Goal: Task Accomplishment & Management: Use online tool/utility

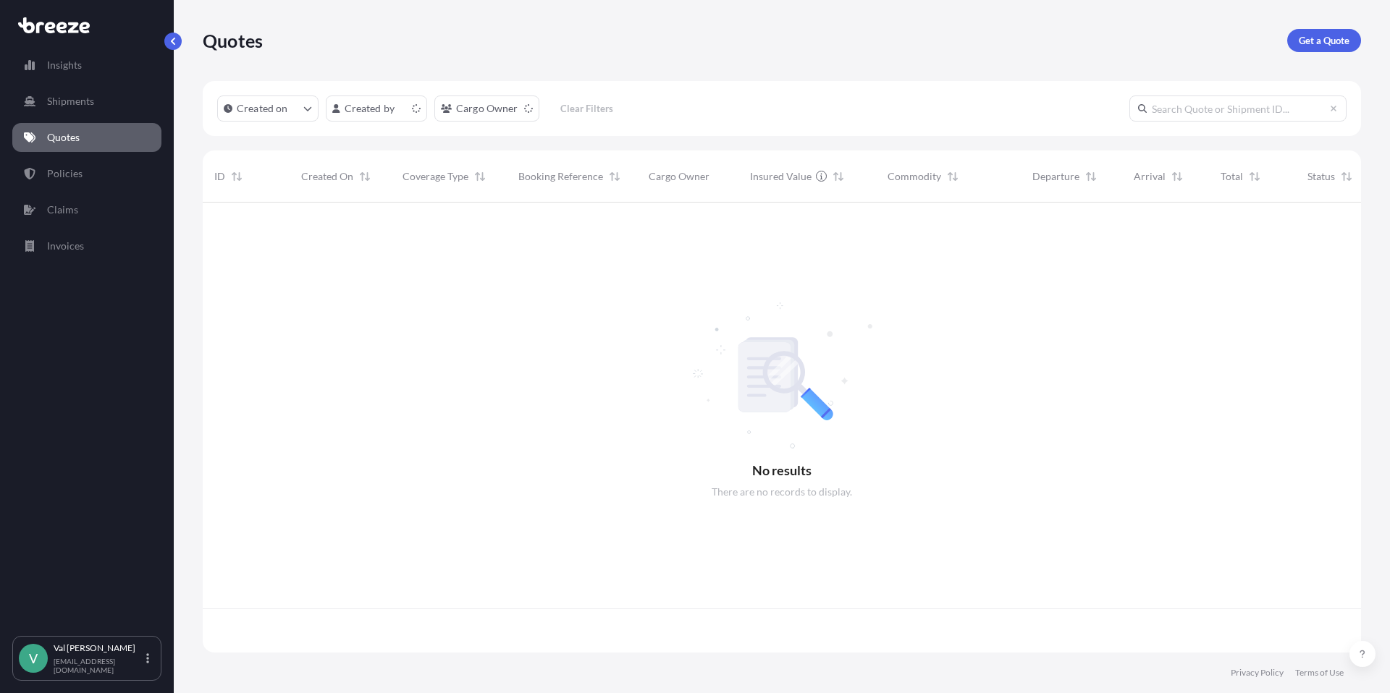
scroll to position [447, 1147]
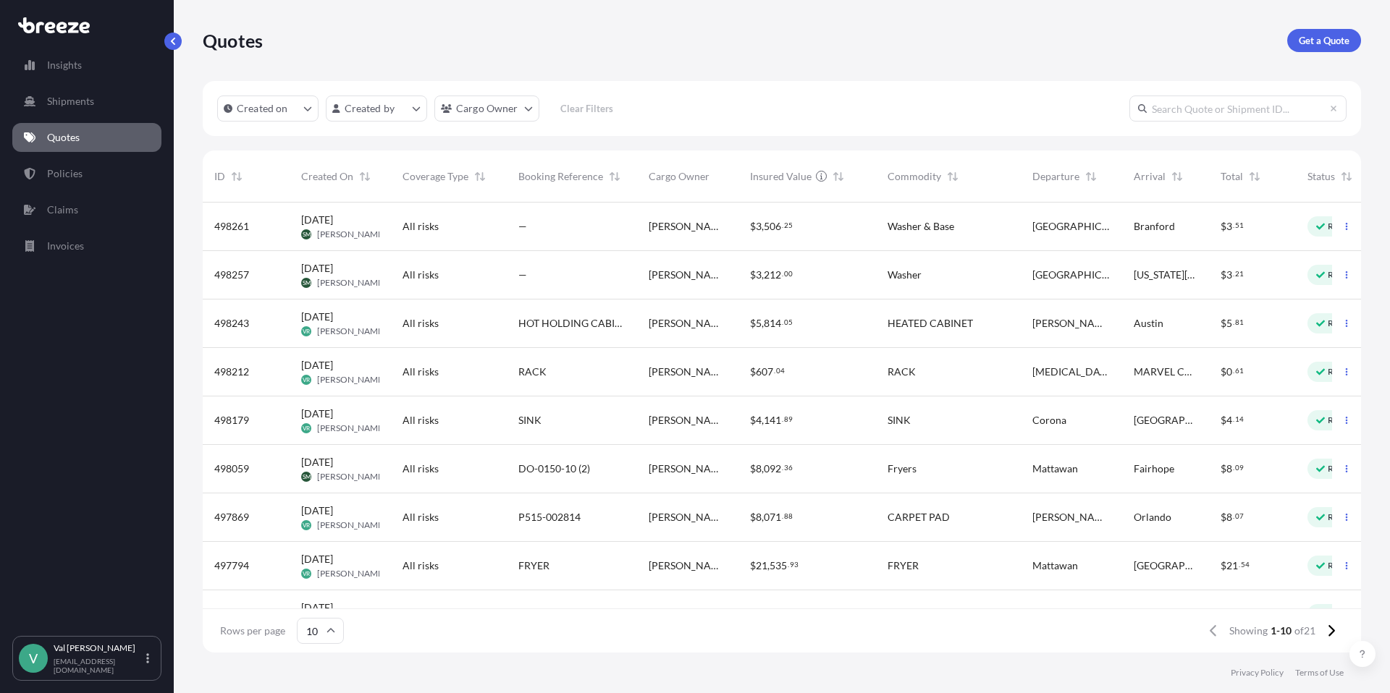
click at [658, 305] on div "[PERSON_NAME] Logistics" at bounding box center [687, 324] width 101 height 48
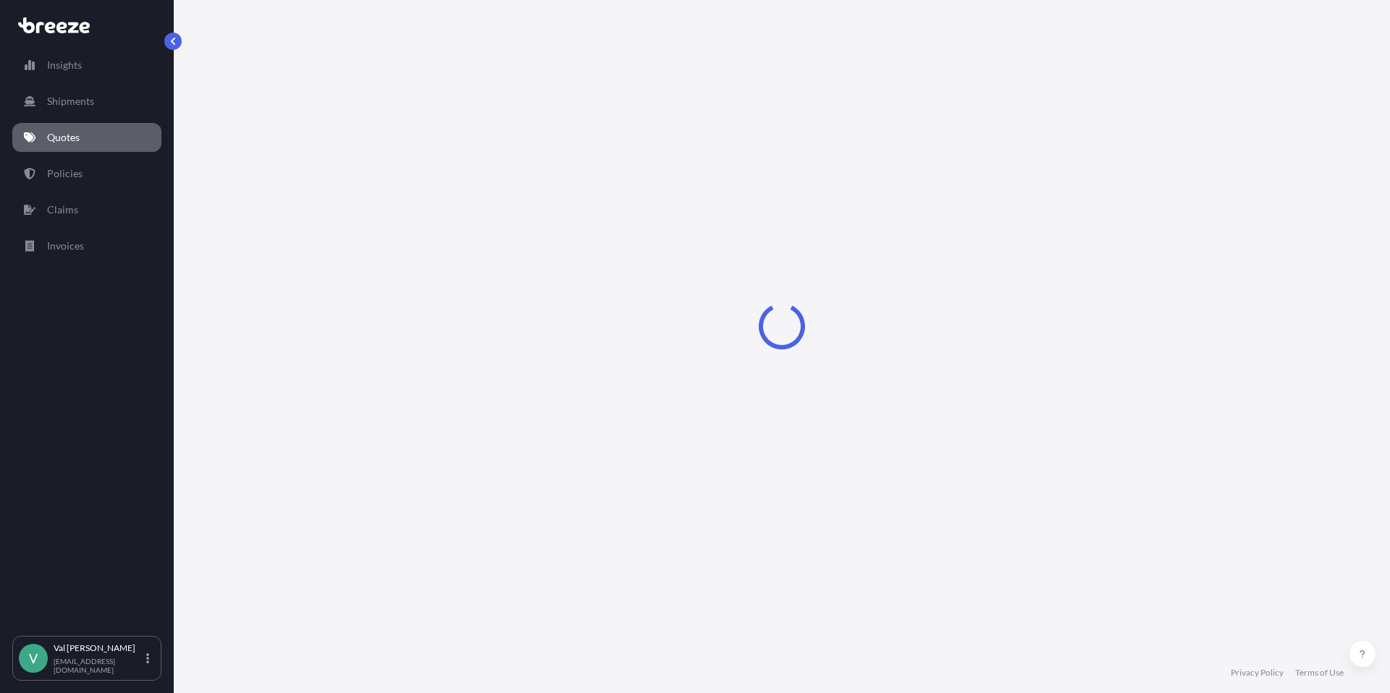
select select "Road"
select select "1"
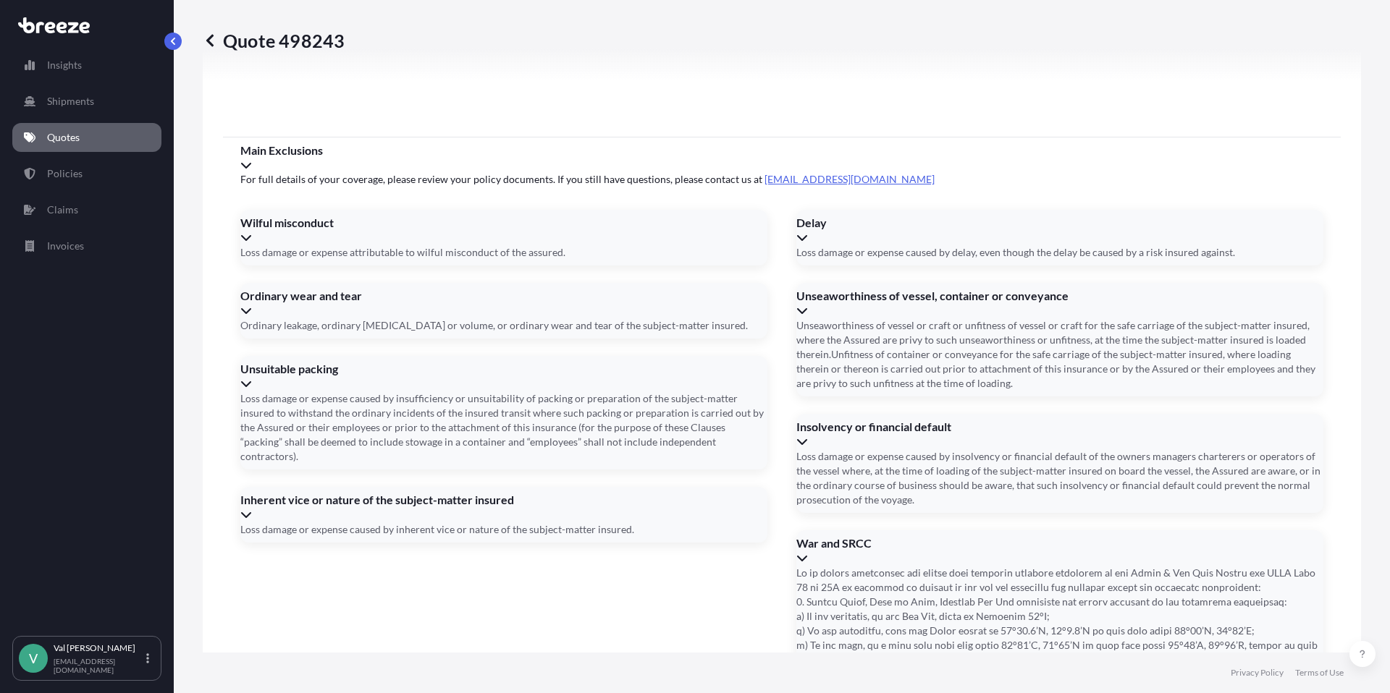
scroll to position [1834, 0]
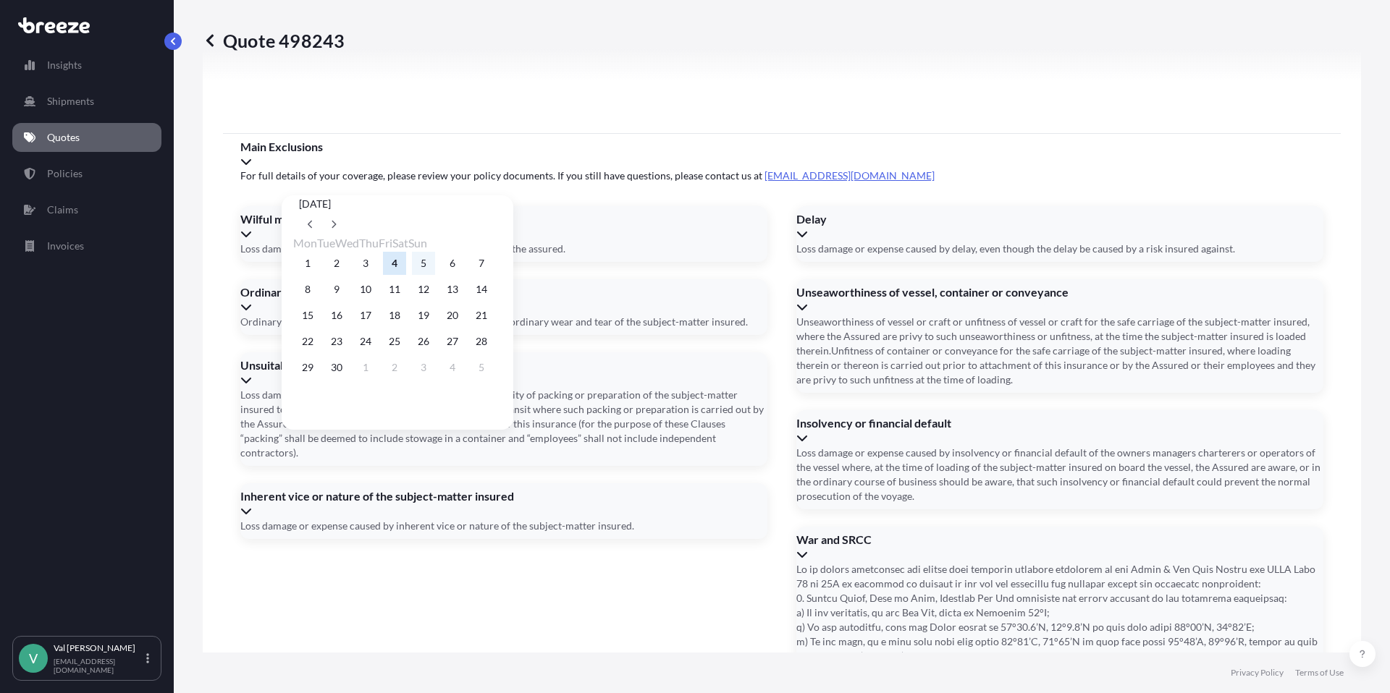
click at [435, 259] on button "5" at bounding box center [423, 263] width 23 height 23
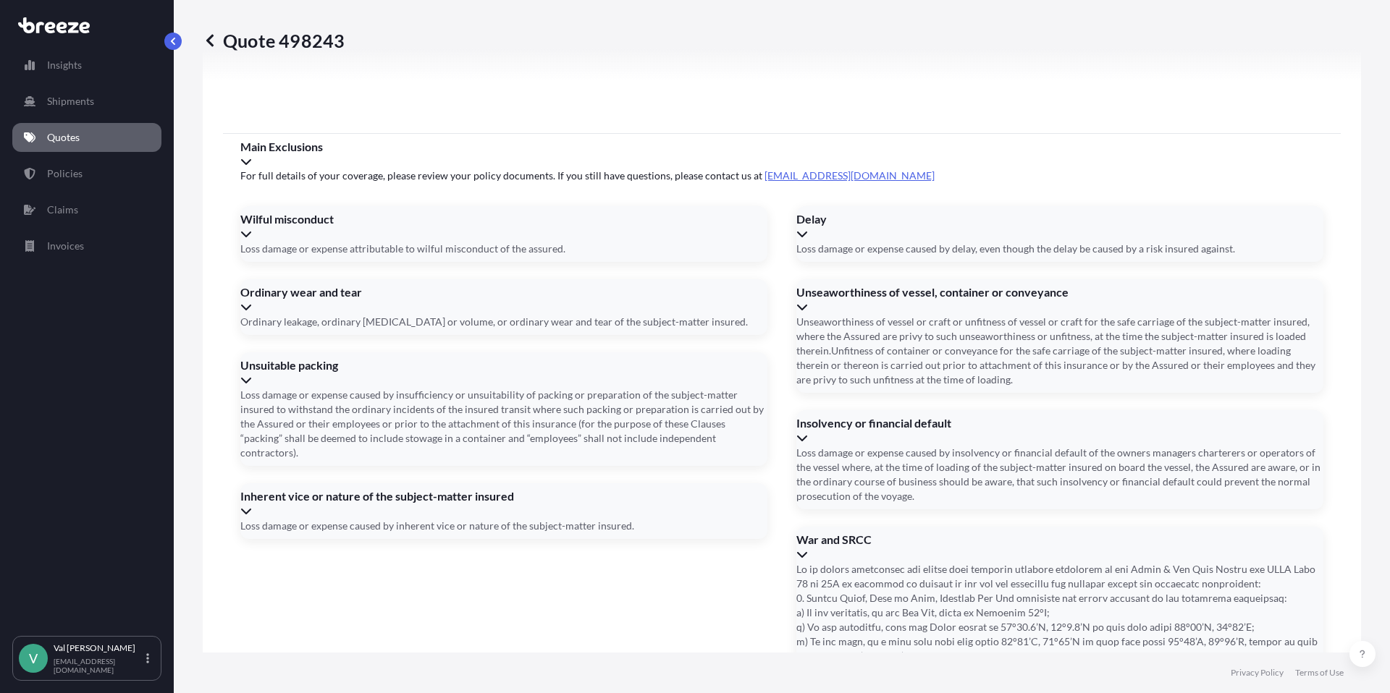
type input "[DATE]"
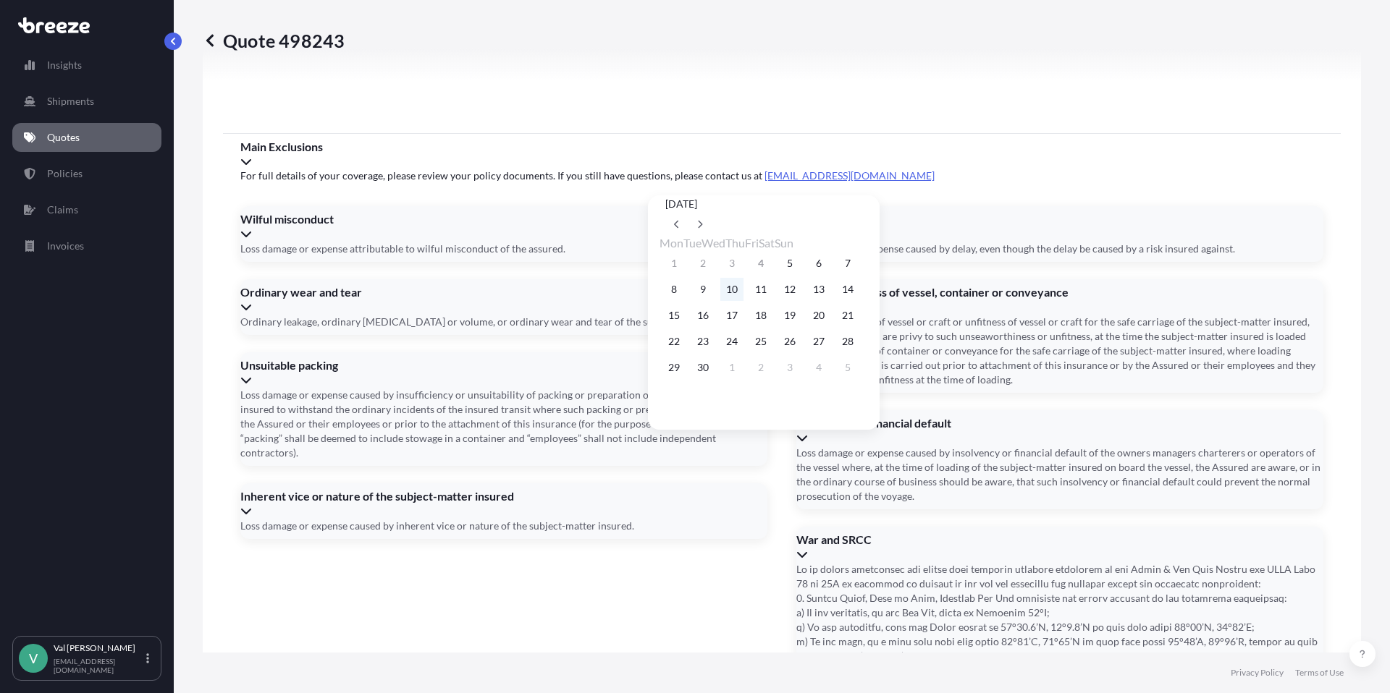
click at [738, 294] on button "10" at bounding box center [731, 289] width 23 height 23
type input "[DATE]"
